Goal: Task Accomplishment & Management: Manage account settings

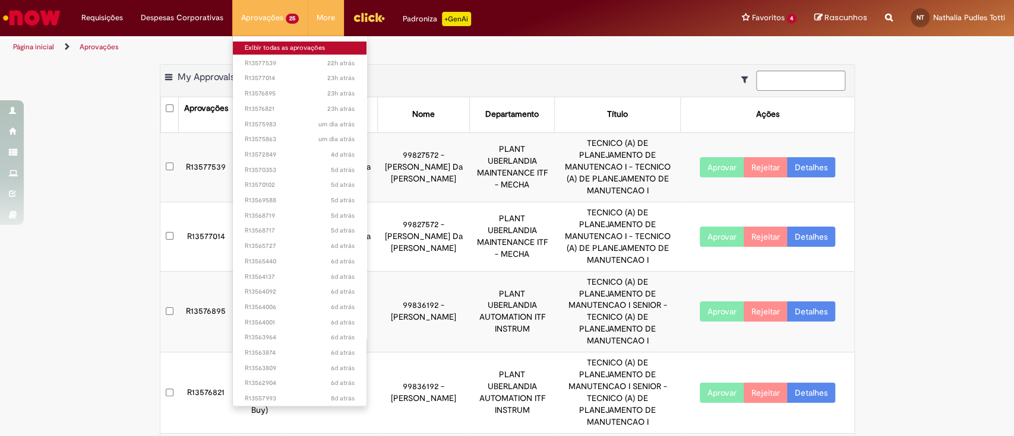
click at [276, 49] on link "Exibir todas as aprovações" at bounding box center [300, 48] width 134 height 13
click at [277, 48] on link "Exibir todas as aprovações" at bounding box center [300, 48] width 134 height 13
click at [294, 47] on link "Exibir todas as aprovações" at bounding box center [300, 48] width 134 height 13
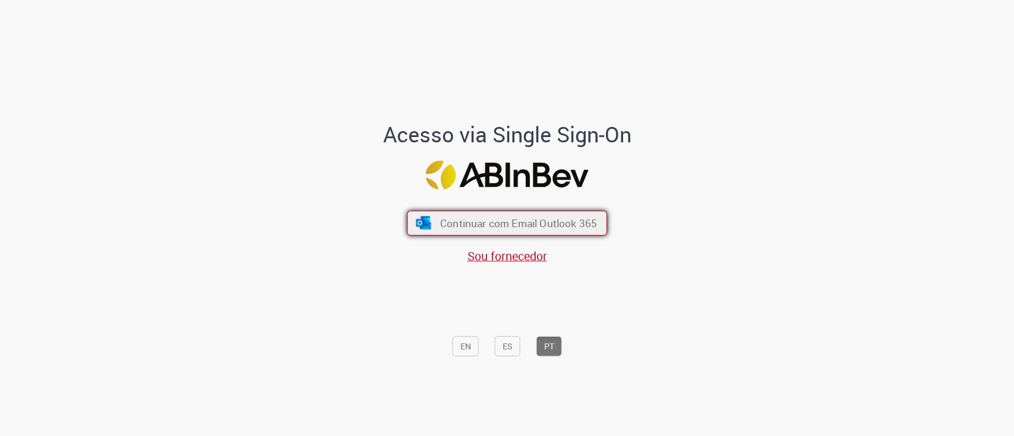
click at [457, 217] on span "Continuar com Email Outlook 365" at bounding box center [518, 223] width 157 height 14
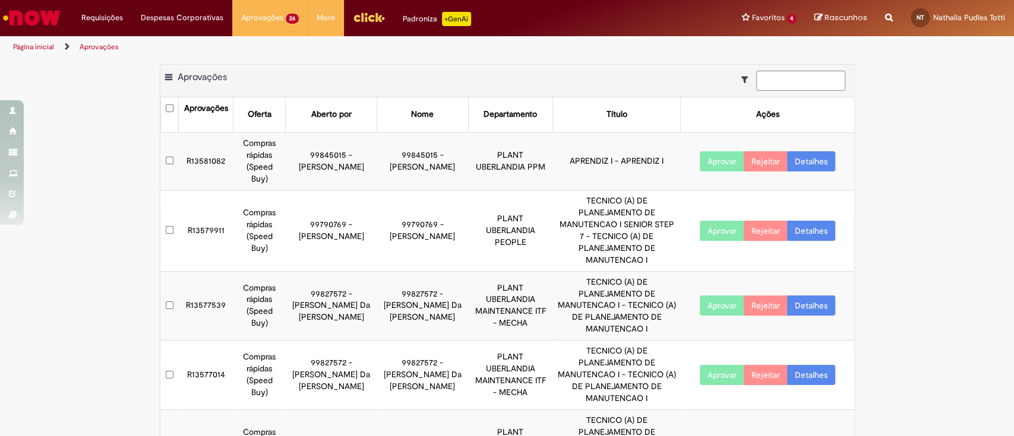
click at [717, 164] on button "Aprovar" at bounding box center [721, 161] width 45 height 20
